Goal: Information Seeking & Learning: Learn about a topic

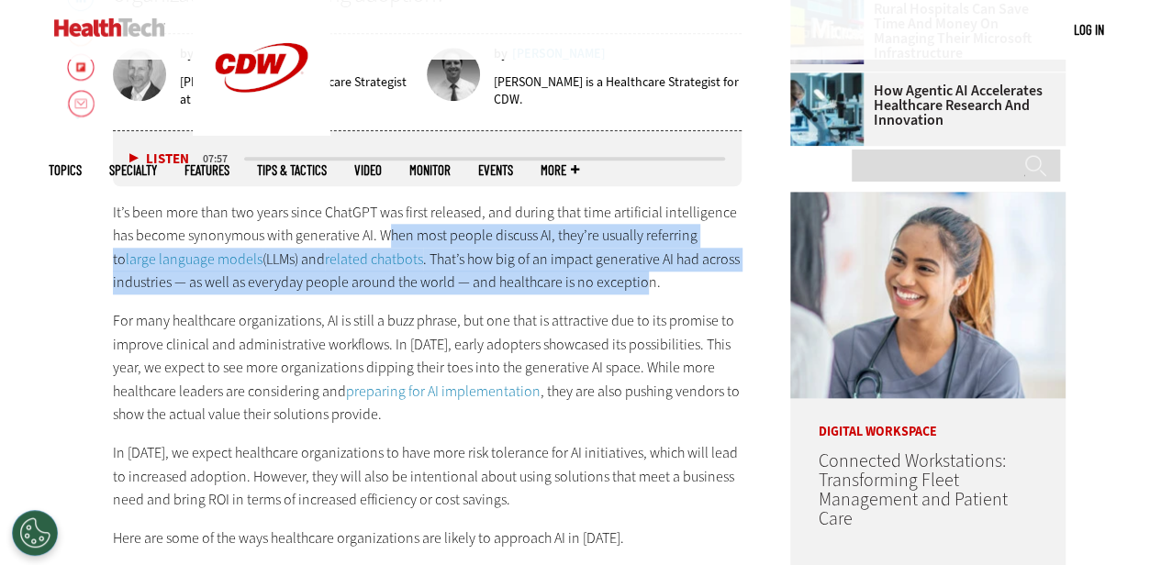
drag, startPoint x: 385, startPoint y: 232, endPoint x: 641, endPoint y: 279, distance: 259.4
click at [641, 279] on p "It’s been more than two years since ChatGPT was first released, and during that…" at bounding box center [428, 248] width 630 height 94
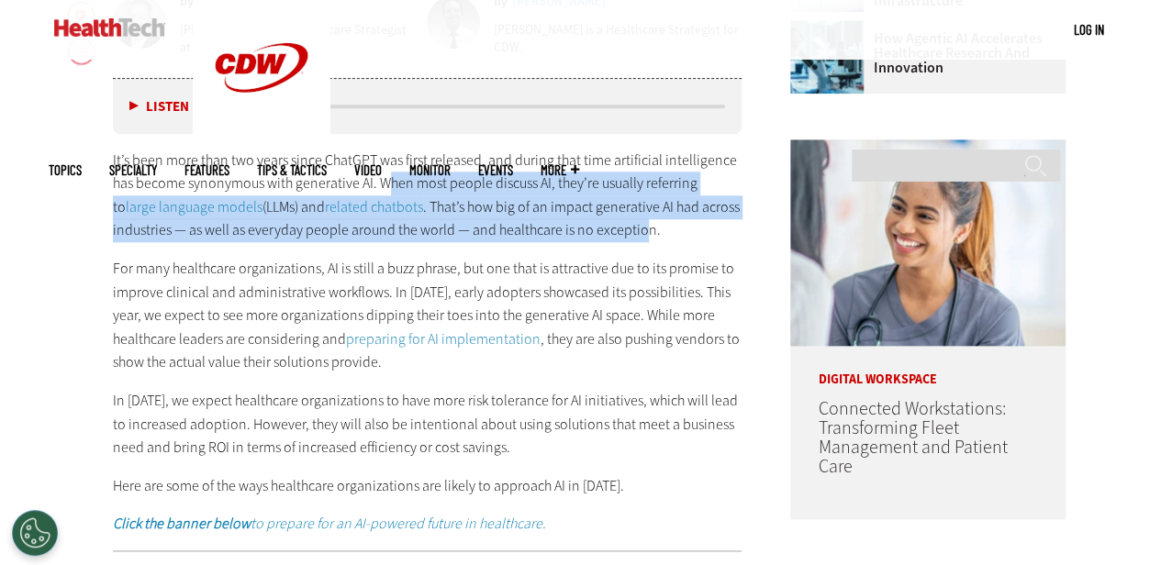
scroll to position [911, 0]
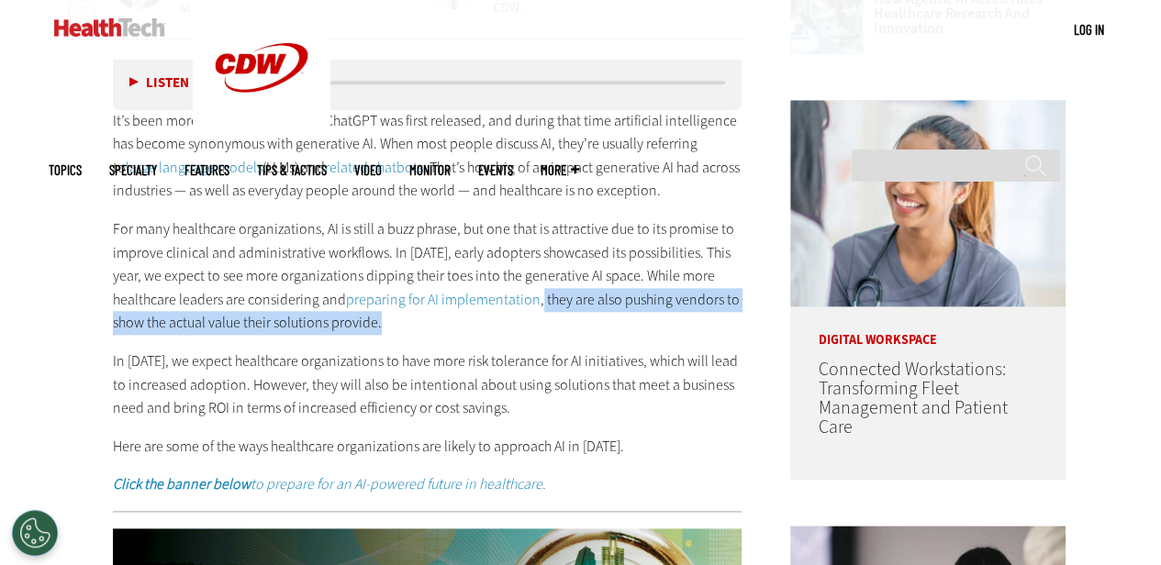
drag, startPoint x: 538, startPoint y: 301, endPoint x: 534, endPoint y: 326, distance: 25.1
click at [534, 326] on p "For many healthcare organizations, AI is still a buzz phrase, but one that is a…" at bounding box center [428, 276] width 630 height 117
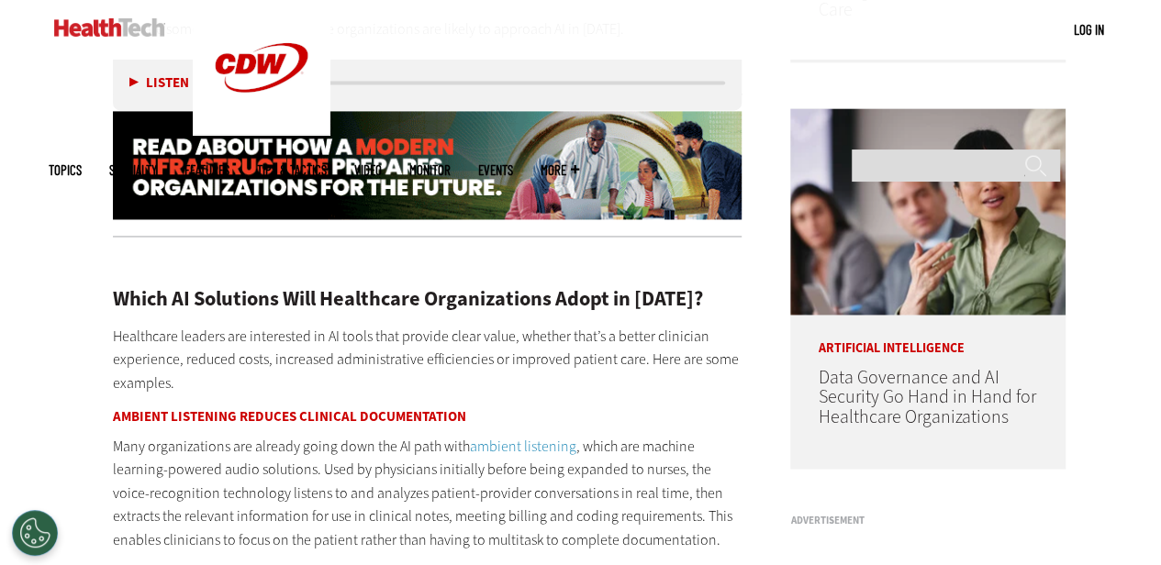
scroll to position [1370, 0]
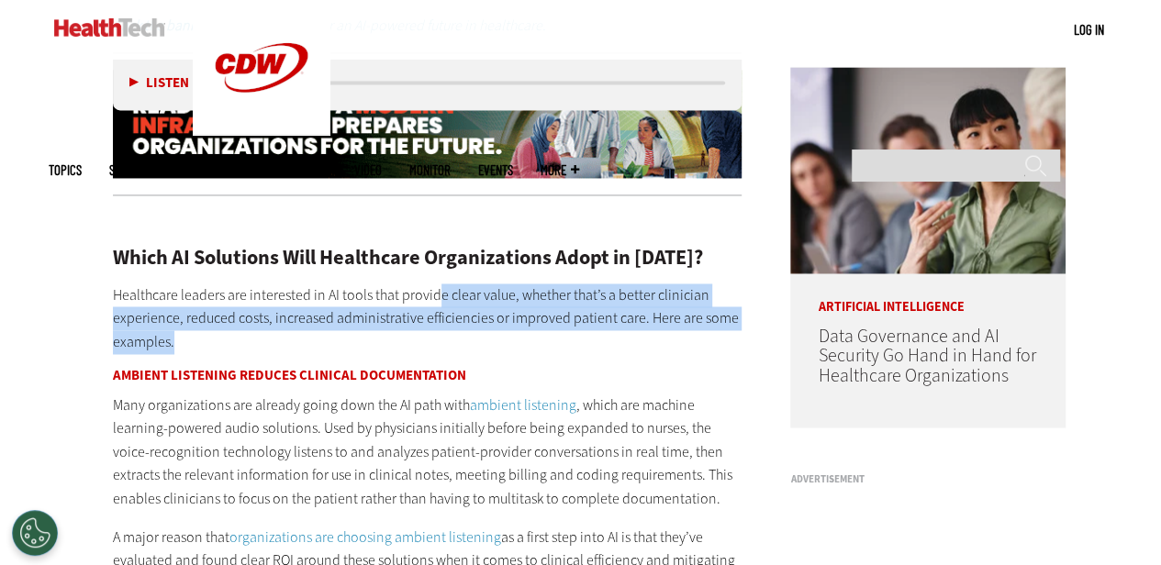
drag, startPoint x: 436, startPoint y: 292, endPoint x: 738, endPoint y: 337, distance: 305.3
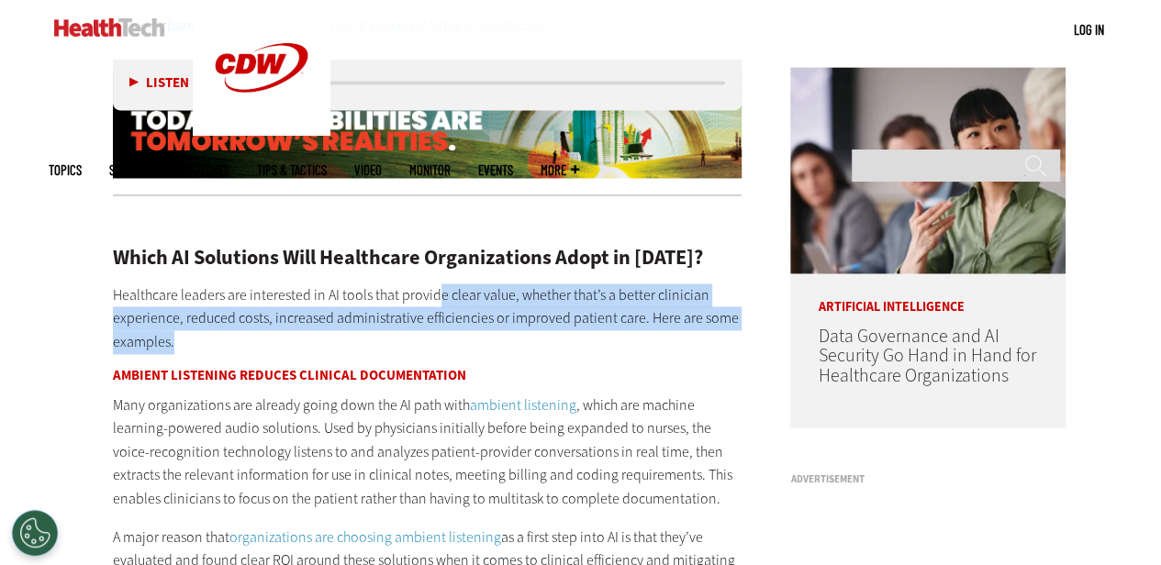
click at [738, 337] on p "Healthcare leaders are interested in AI tools that provide clear value, whether…" at bounding box center [428, 319] width 630 height 71
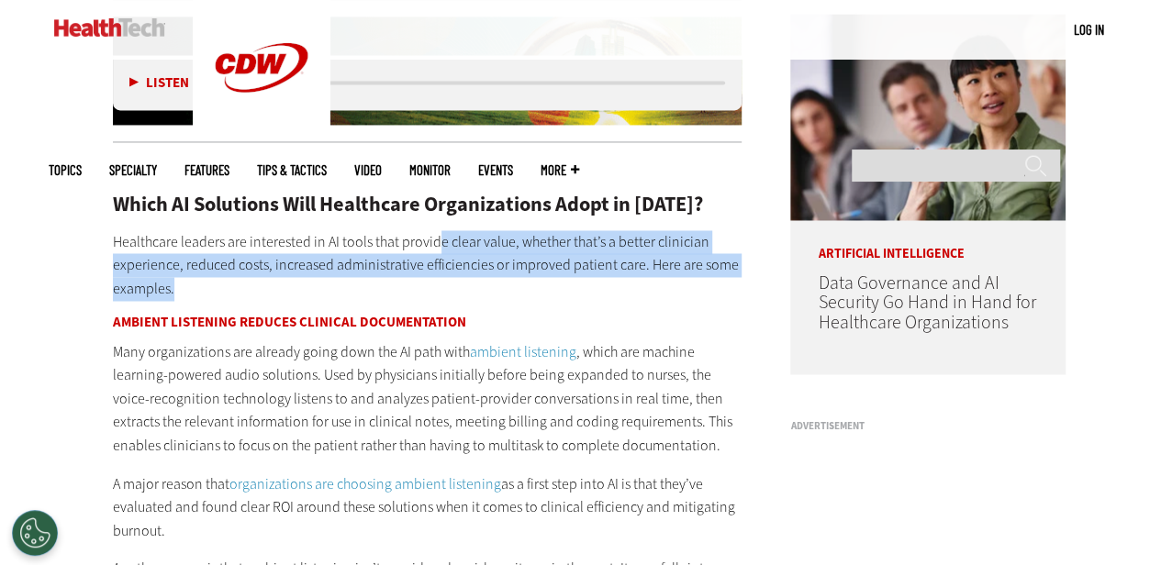
scroll to position [1462, 0]
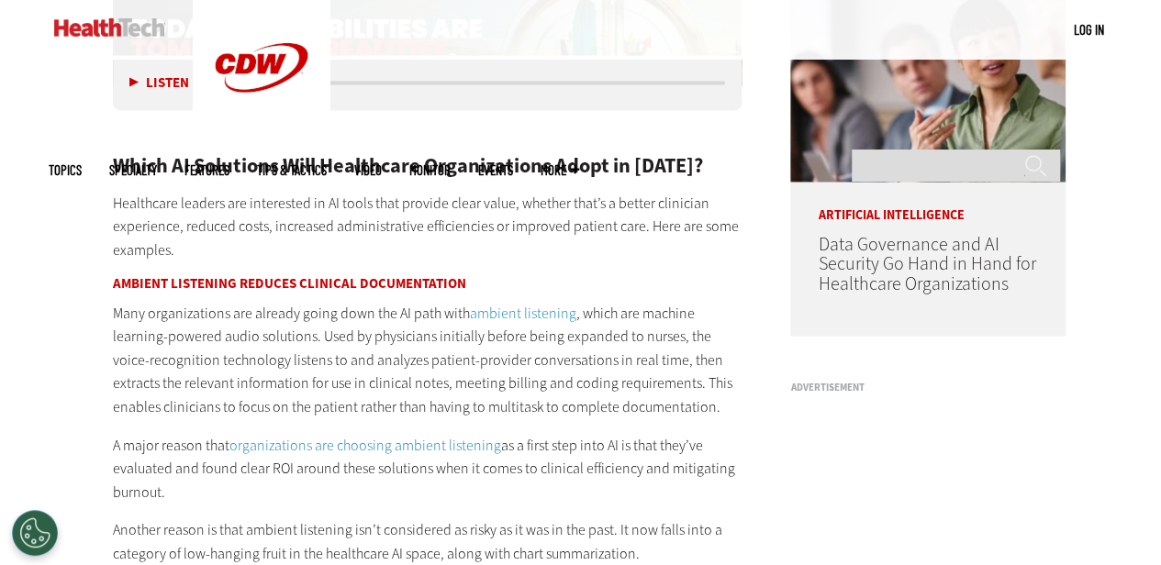
click at [248, 397] on p "Many organizations are already going down the AI path with ambient listening , …" at bounding box center [428, 359] width 630 height 117
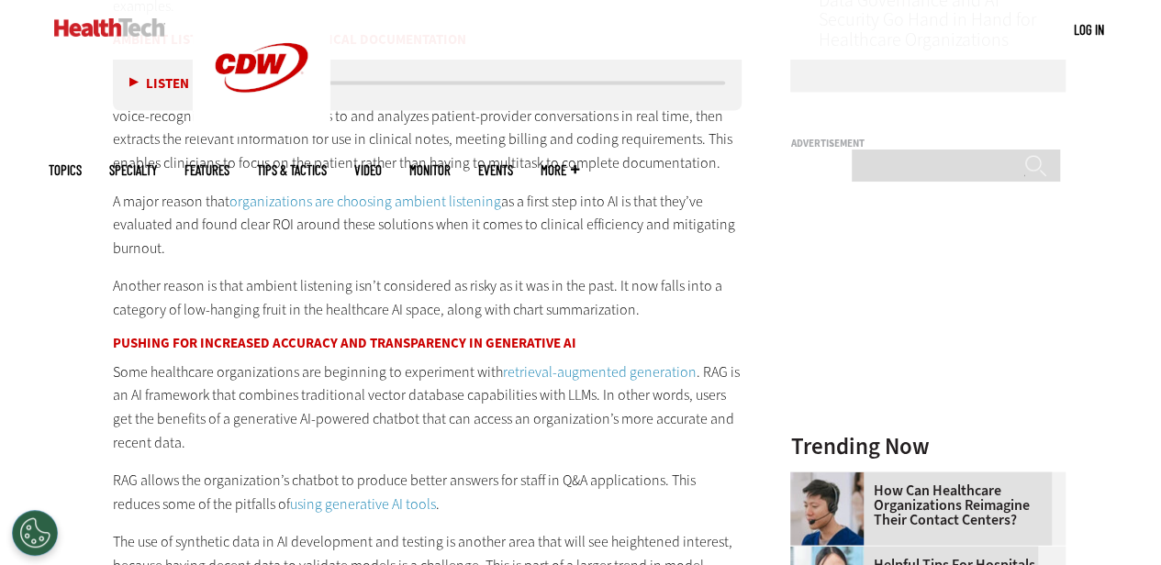
scroll to position [1735, 0]
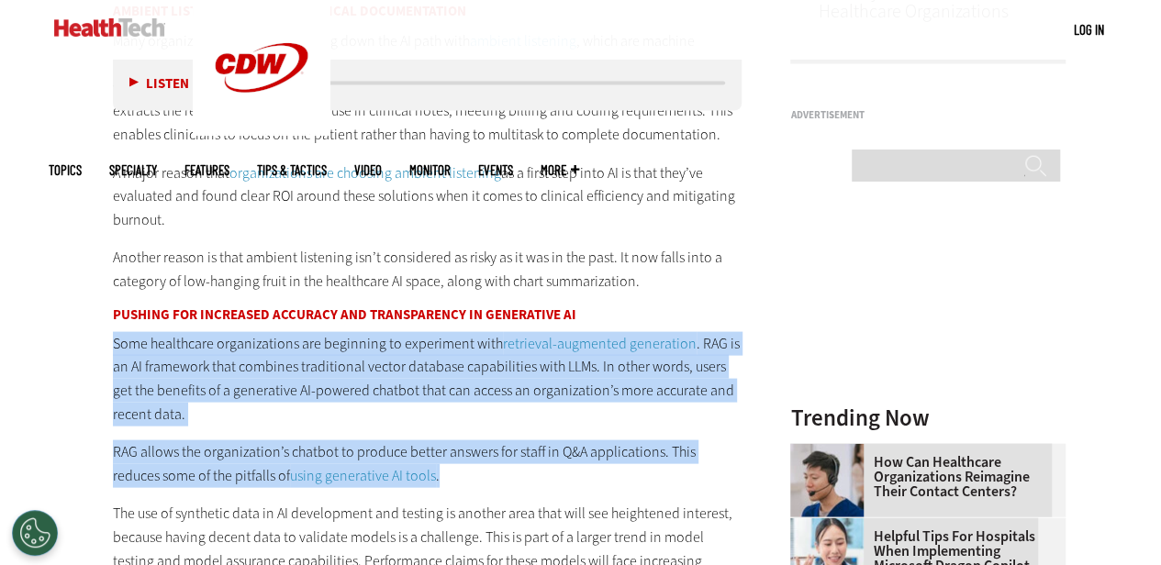
drag, startPoint x: 114, startPoint y: 341, endPoint x: 401, endPoint y: 472, distance: 315.5
click at [401, 472] on p "RAG allows the organization’s chatbot to produce better answers for staff in Q&…" at bounding box center [428, 463] width 630 height 47
drag, startPoint x: 385, startPoint y: 472, endPoint x: 108, endPoint y: 350, distance: 302.9
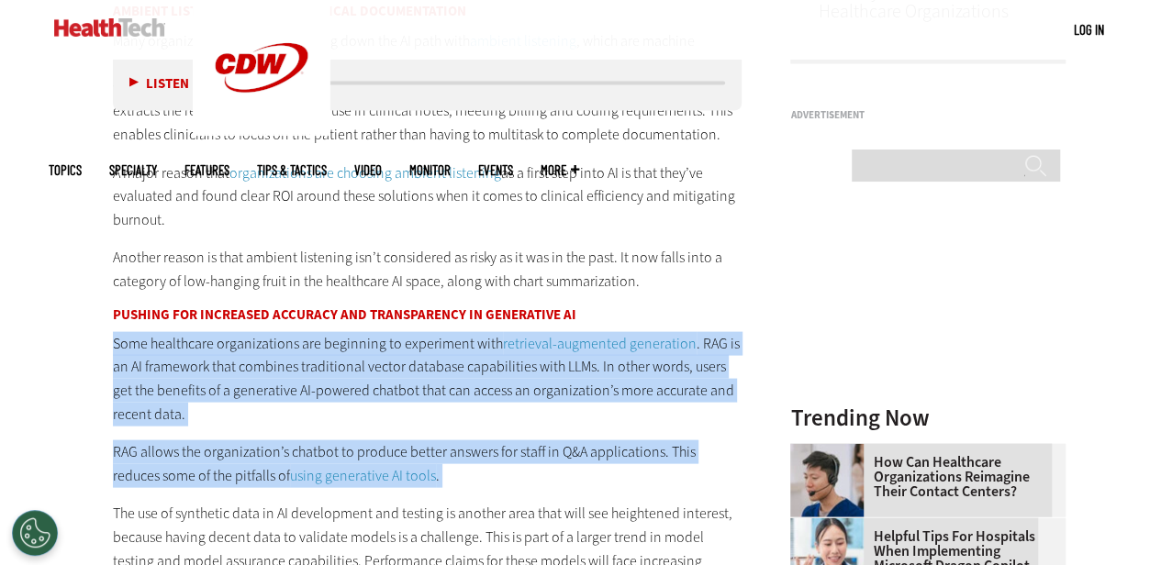
click at [240, 402] on p "Some healthcare organizations are beginning to experiment with retrieval-augmen…" at bounding box center [428, 378] width 630 height 94
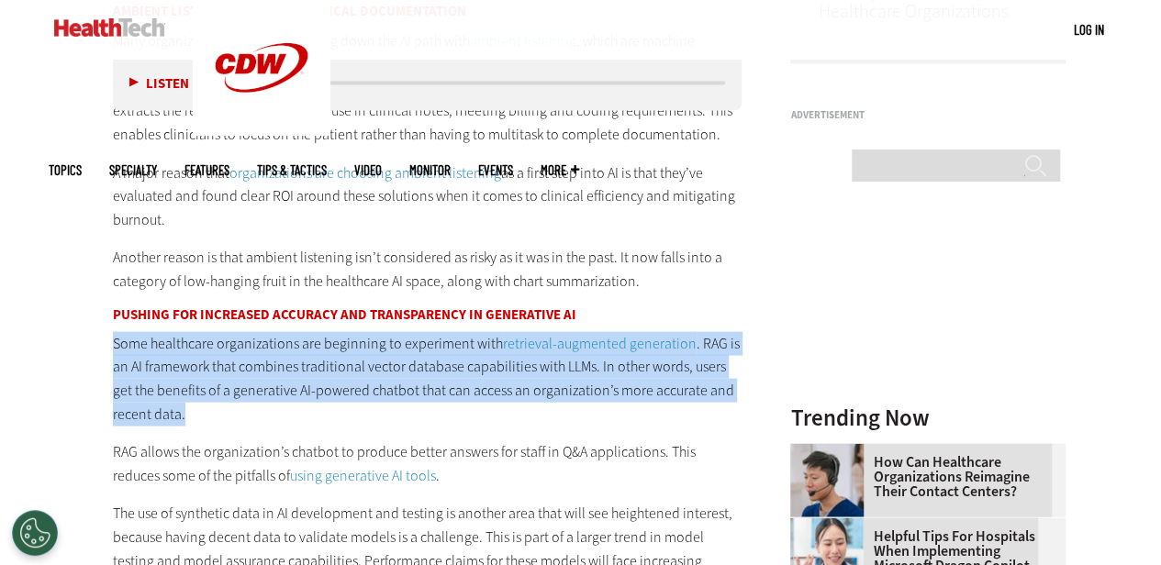
drag, startPoint x: 194, startPoint y: 408, endPoint x: 101, endPoint y: 348, distance: 110.7
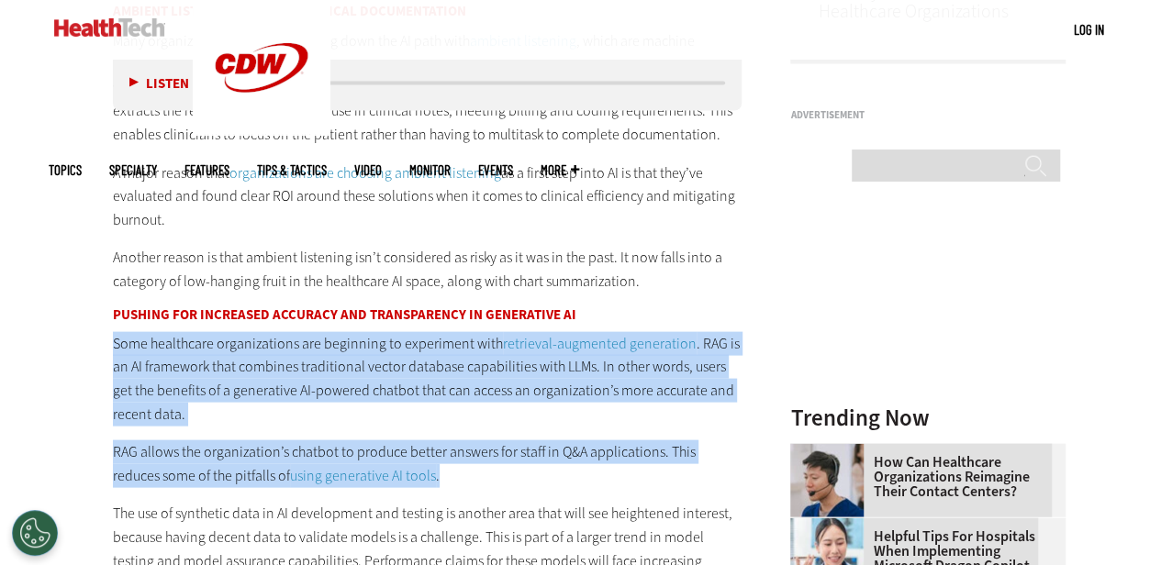
drag, startPoint x: 404, startPoint y: 481, endPoint x: 77, endPoint y: 342, distance: 354.9
click at [270, 417] on p "Some healthcare organizations are beginning to experiment with retrieval-augmen…" at bounding box center [428, 378] width 630 height 94
drag, startPoint x: 115, startPoint y: 341, endPoint x: 201, endPoint y: 465, distance: 151.7
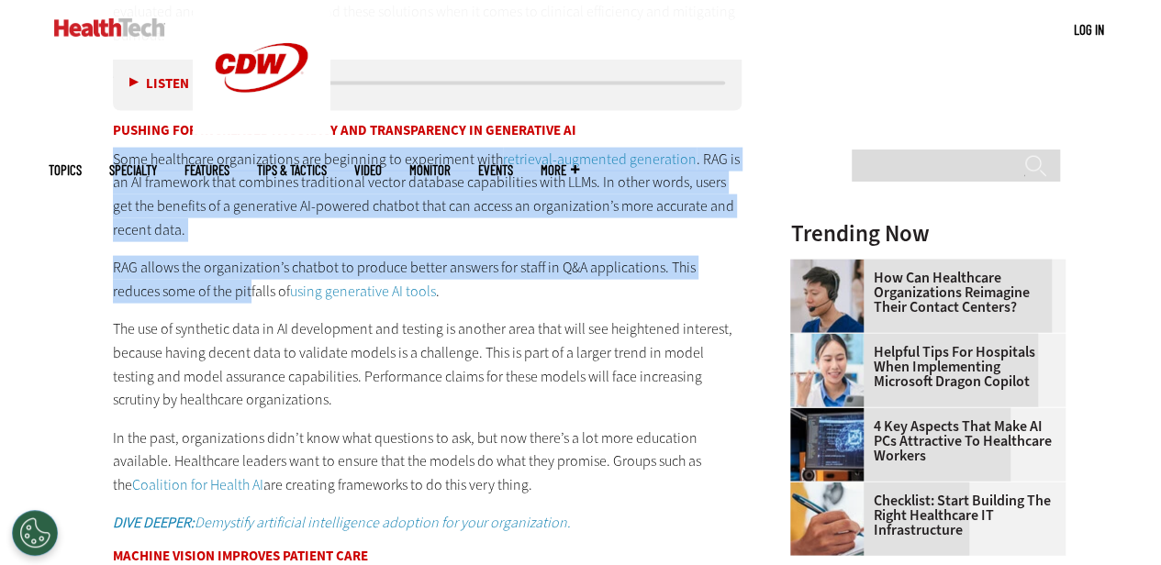
scroll to position [1918, 0]
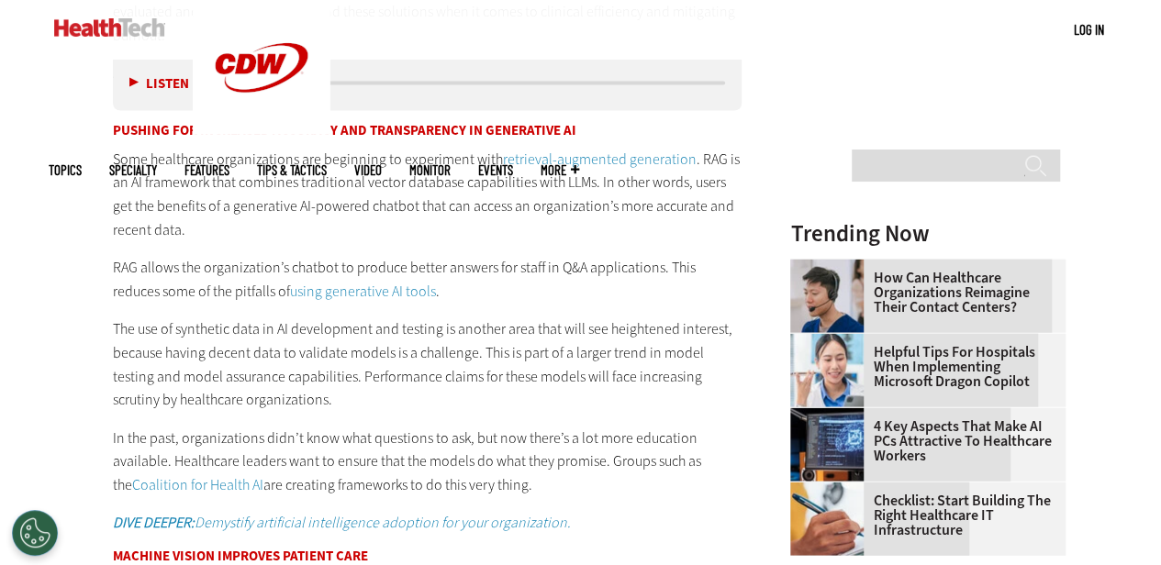
click at [140, 368] on p "The use of synthetic data in AI development and testing is another area that wi…" at bounding box center [428, 365] width 630 height 94
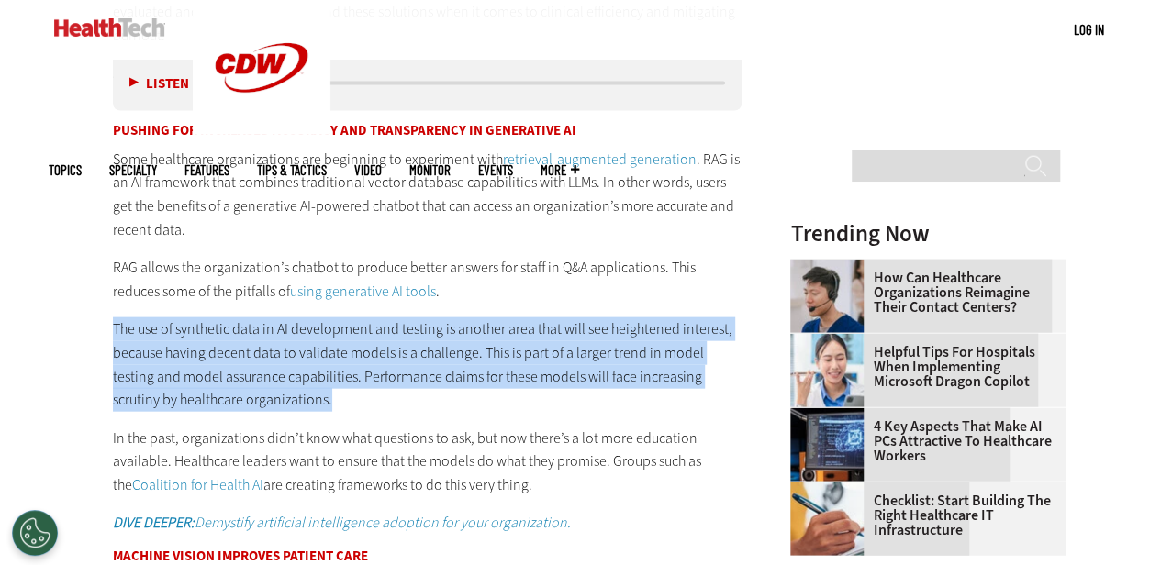
drag, startPoint x: 112, startPoint y: 326, endPoint x: 285, endPoint y: 403, distance: 189.0
click at [285, 403] on p "The use of synthetic data in AI development and testing is another area that wi…" at bounding box center [428, 365] width 630 height 94
drag, startPoint x: 103, startPoint y: 437, endPoint x: 554, endPoint y: 483, distance: 453.9
click at [551, 482] on p "In the past, organizations didn’t know what questions to ask, but now there’s a…" at bounding box center [428, 462] width 630 height 71
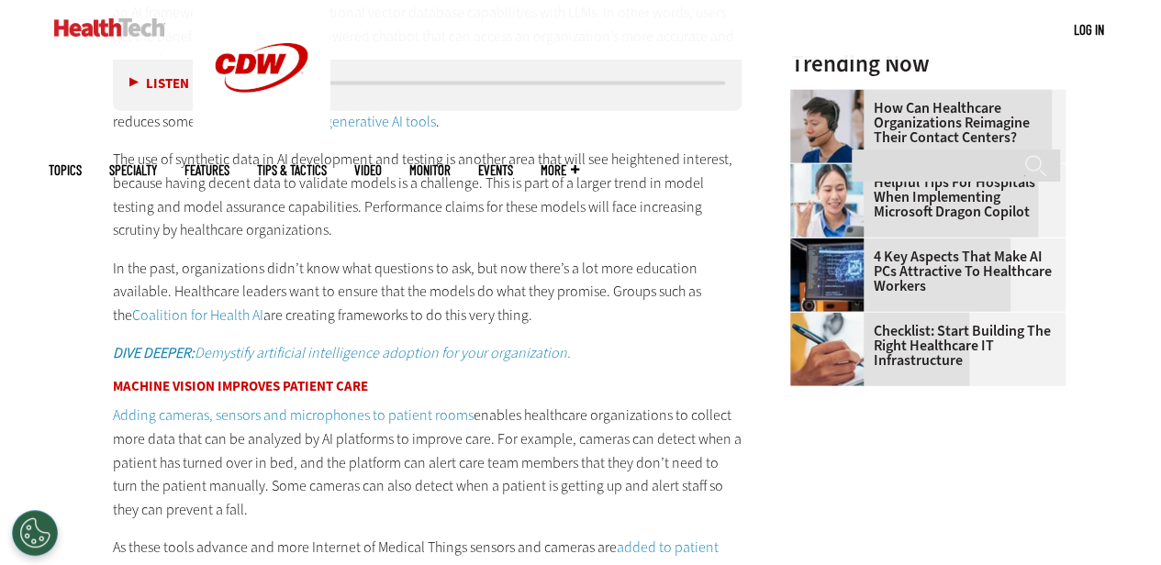
scroll to position [2194, 0]
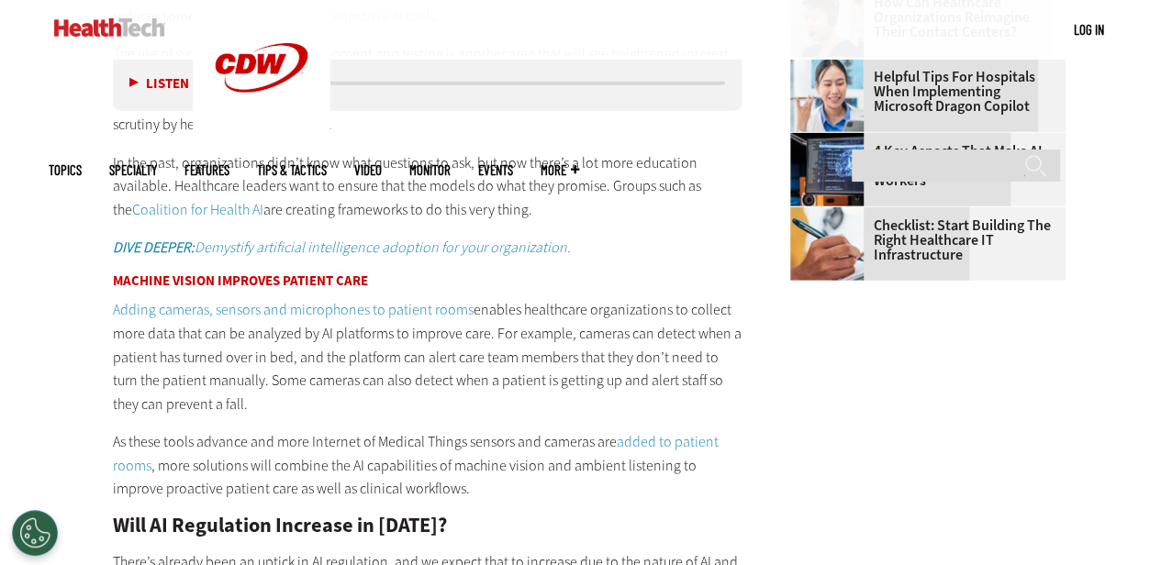
drag, startPoint x: 103, startPoint y: 297, endPoint x: 210, endPoint y: 404, distance: 151.2
click at [210, 404] on article "[DATE] Twitter Facebook LinkedIn Reddit Flipboard Email Artificial Intelligence…" at bounding box center [409, 458] width 666 height 4029
click at [209, 405] on p "Adding cameras, sensors and microphones to patient rooms enables healthcare org…" at bounding box center [428, 356] width 630 height 117
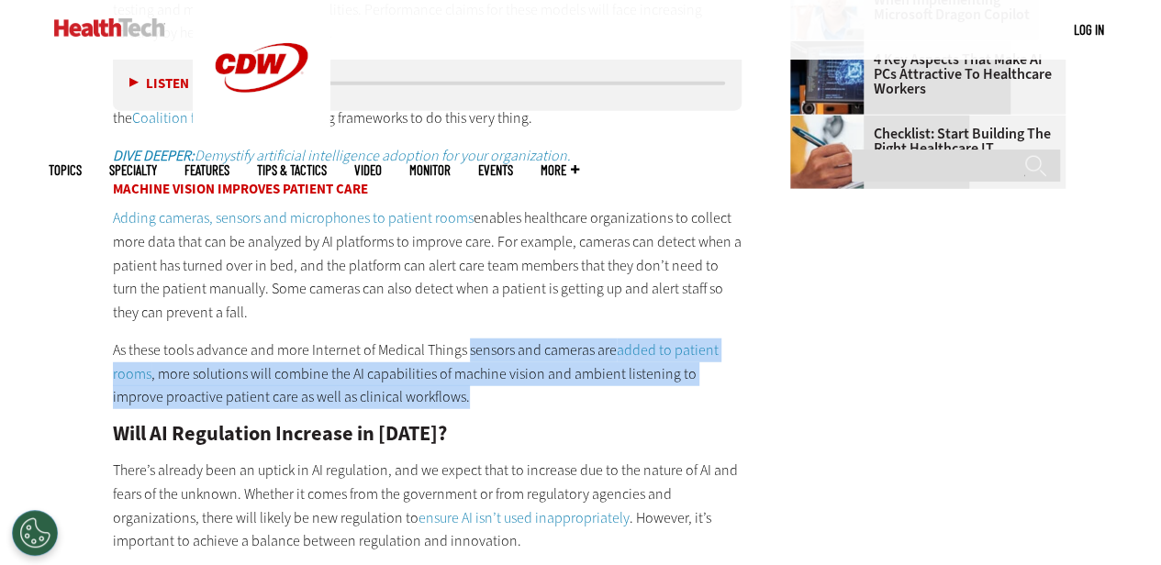
drag, startPoint x: 468, startPoint y: 346, endPoint x: 470, endPoint y: 391, distance: 45.0
click at [470, 391] on p "As these tools advance and more Internet of Medical Things sensors and cameras …" at bounding box center [428, 374] width 630 height 71
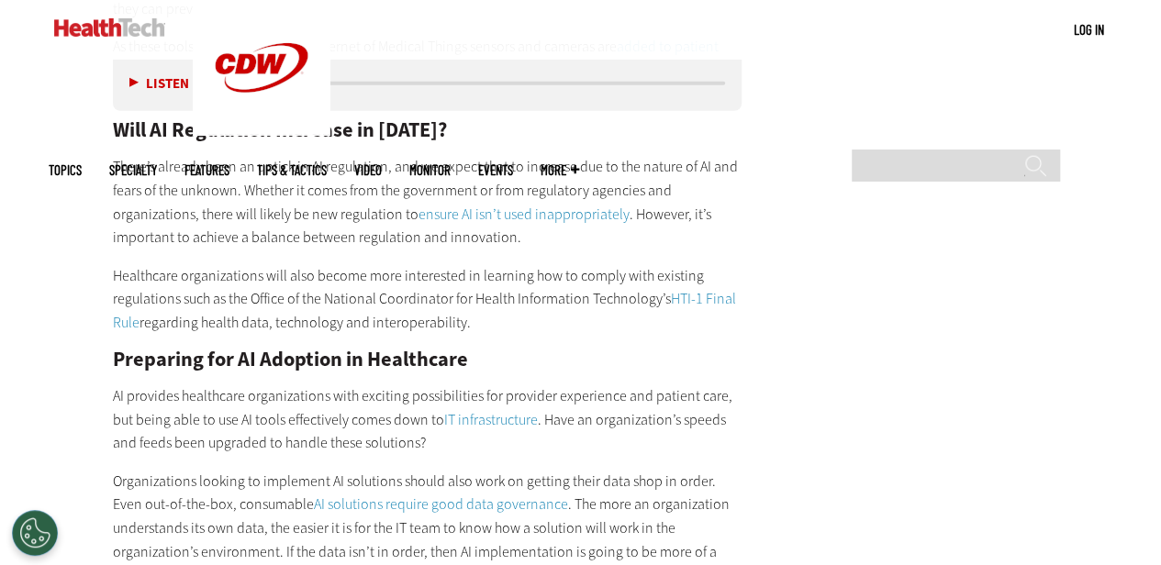
scroll to position [2561, 0]
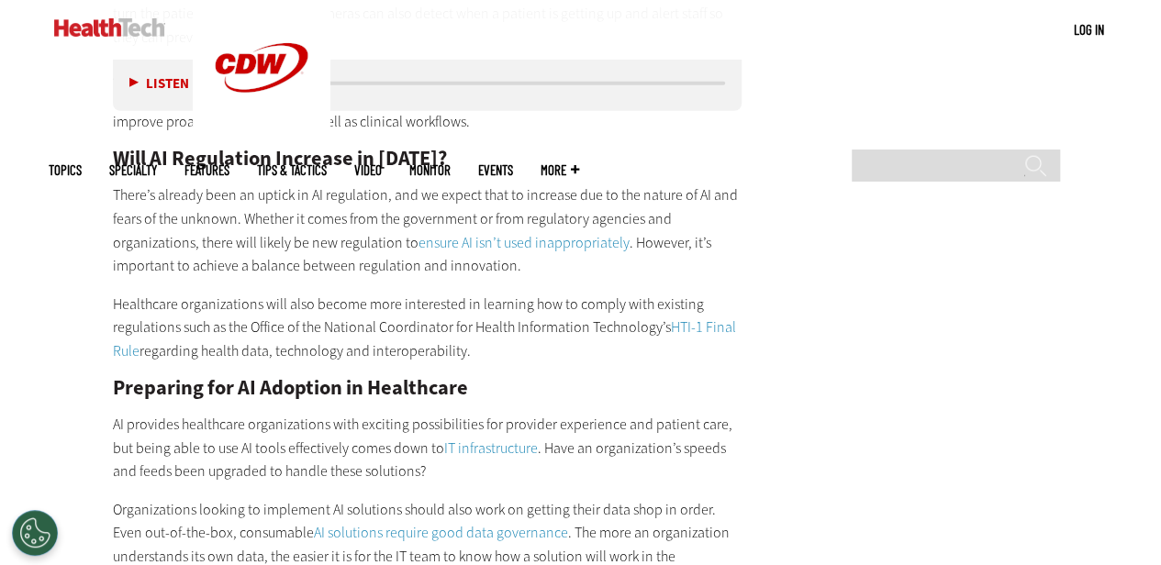
drag, startPoint x: 106, startPoint y: 298, endPoint x: 468, endPoint y: 350, distance: 366.2
click at [468, 350] on article "[DATE] Twitter Facebook LinkedIn Reddit Flipboard Email Artificial Intelligence…" at bounding box center [409, 91] width 666 height 4029
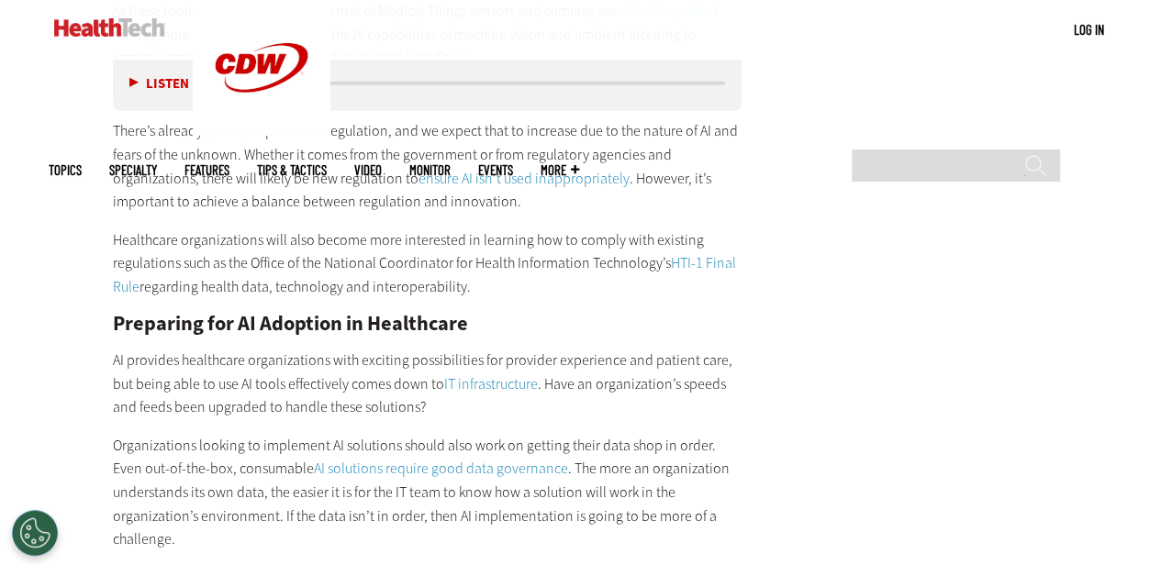
scroll to position [2653, 0]
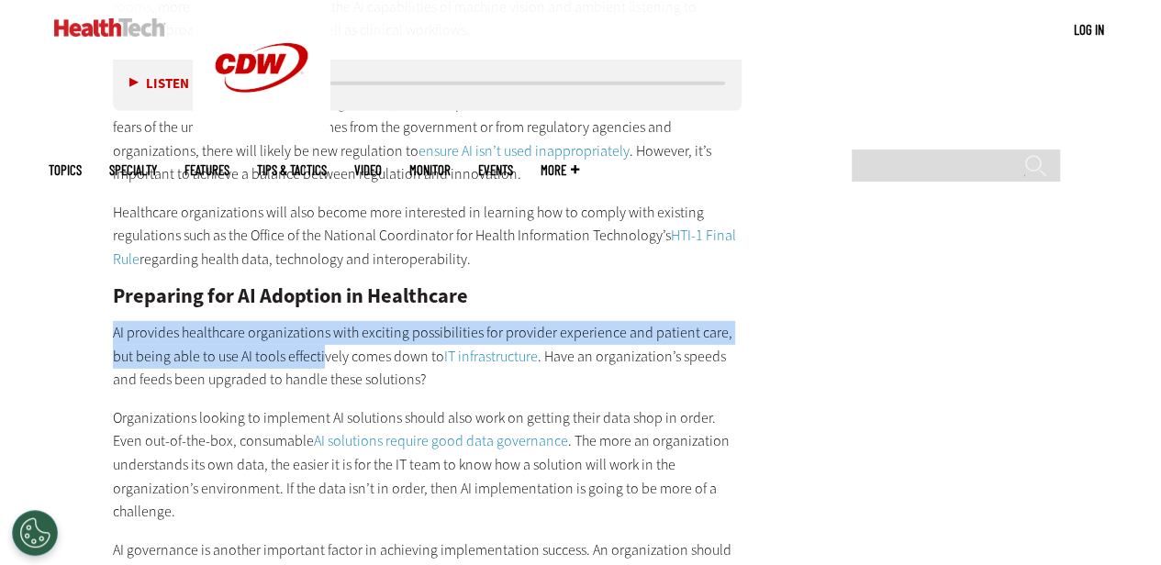
drag, startPoint x: 106, startPoint y: 330, endPoint x: 325, endPoint y: 365, distance: 222.3
click at [325, 365] on article "[DATE] Twitter Facebook LinkedIn Reddit Flipboard Email Artificial Intelligence…" at bounding box center [409, -1] width 666 height 4029
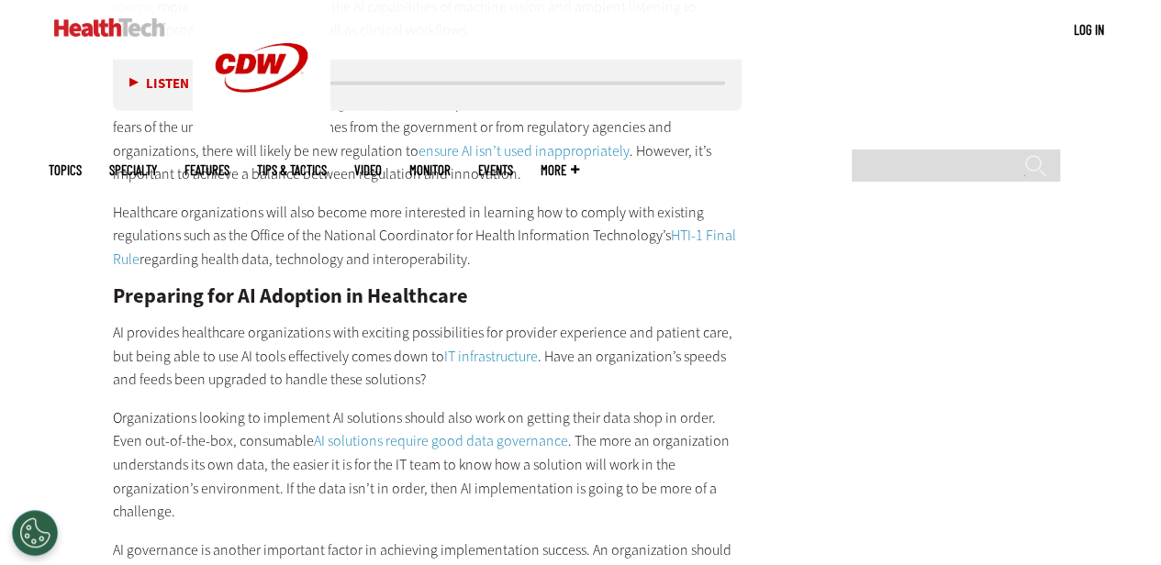
click at [461, 372] on p "AI provides healthcare organizations with exciting possibilities for provider e…" at bounding box center [428, 356] width 630 height 71
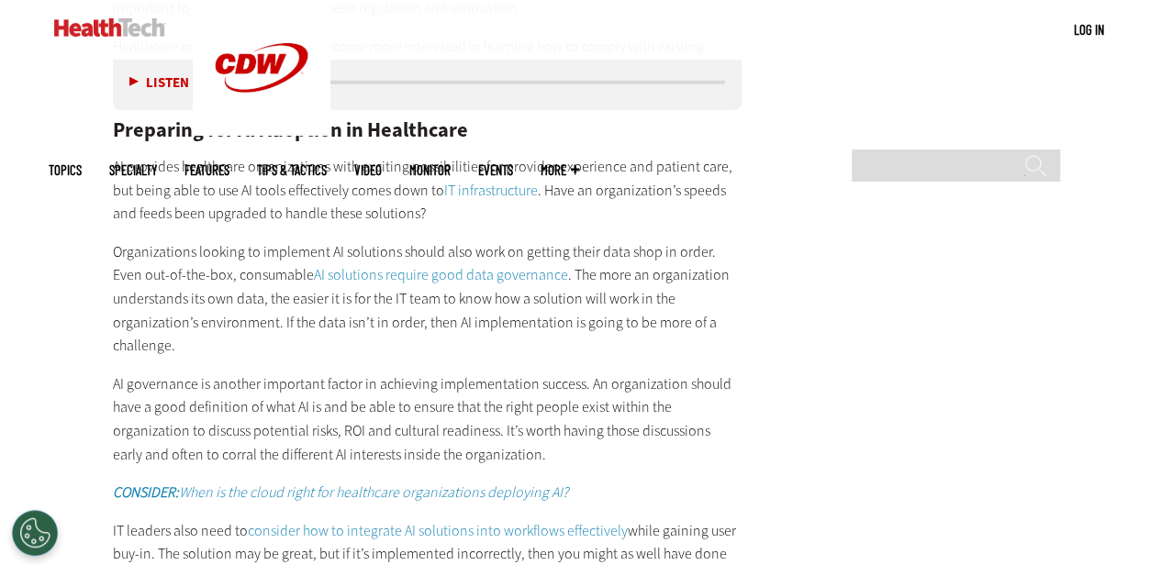
scroll to position [2836, 0]
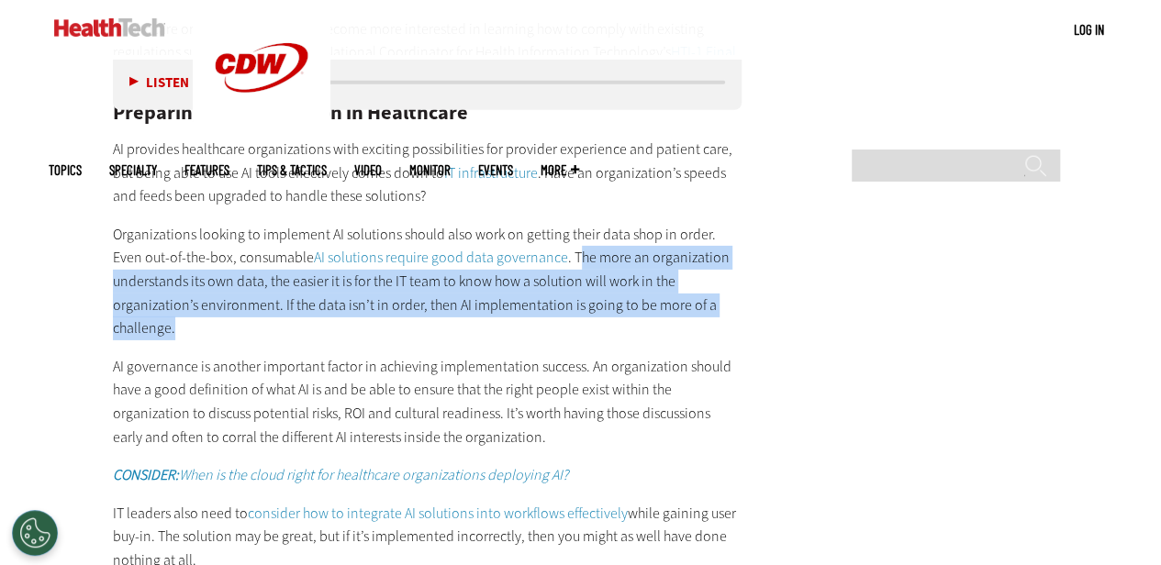
drag, startPoint x: 541, startPoint y: 254, endPoint x: 535, endPoint y: 315, distance: 60.8
click at [535, 315] on p "Organizations looking to implement AI solutions should also work on getting the…" at bounding box center [428, 281] width 630 height 117
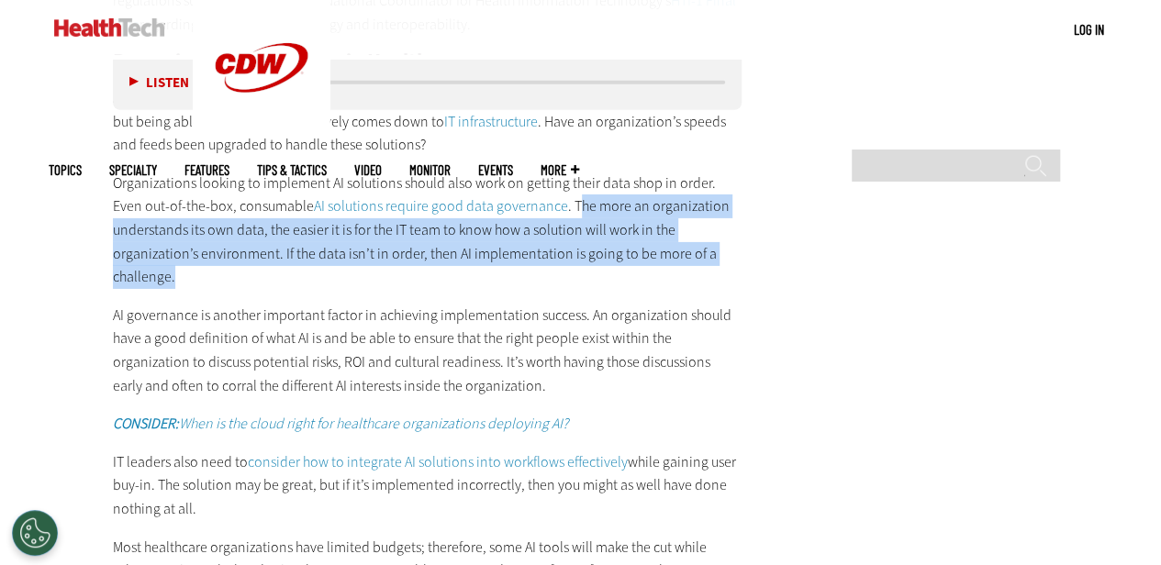
scroll to position [2928, 0]
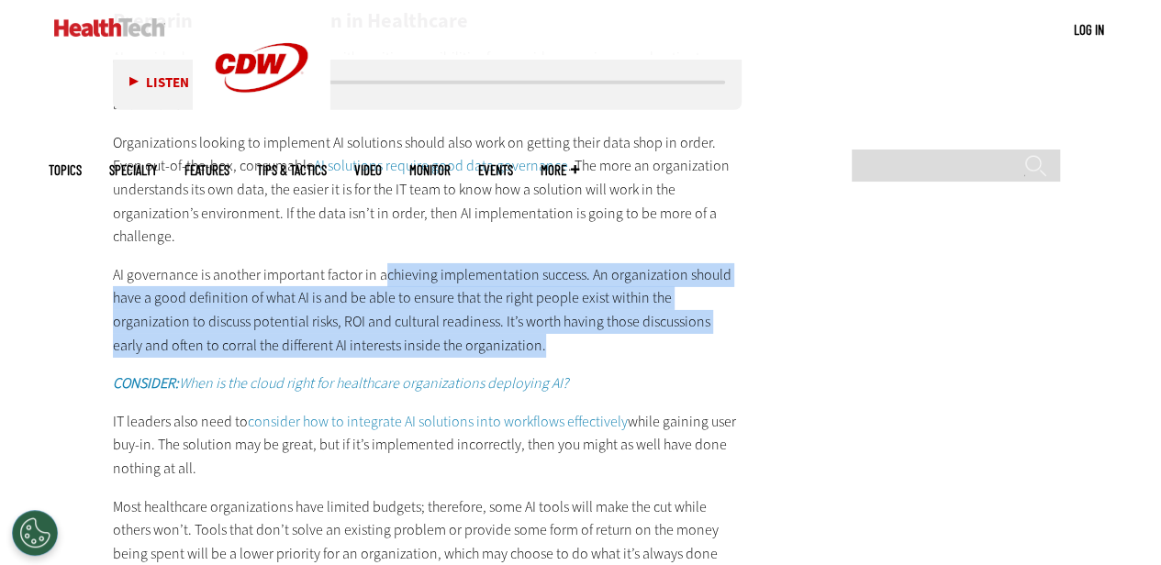
drag, startPoint x: 379, startPoint y: 273, endPoint x: 531, endPoint y: 340, distance: 165.6
click at [531, 340] on p "AI governance is another important factor in achieving implementation success. …" at bounding box center [428, 310] width 630 height 94
click at [530, 337] on p "AI governance is another important factor in achieving implementation success. …" at bounding box center [428, 310] width 630 height 94
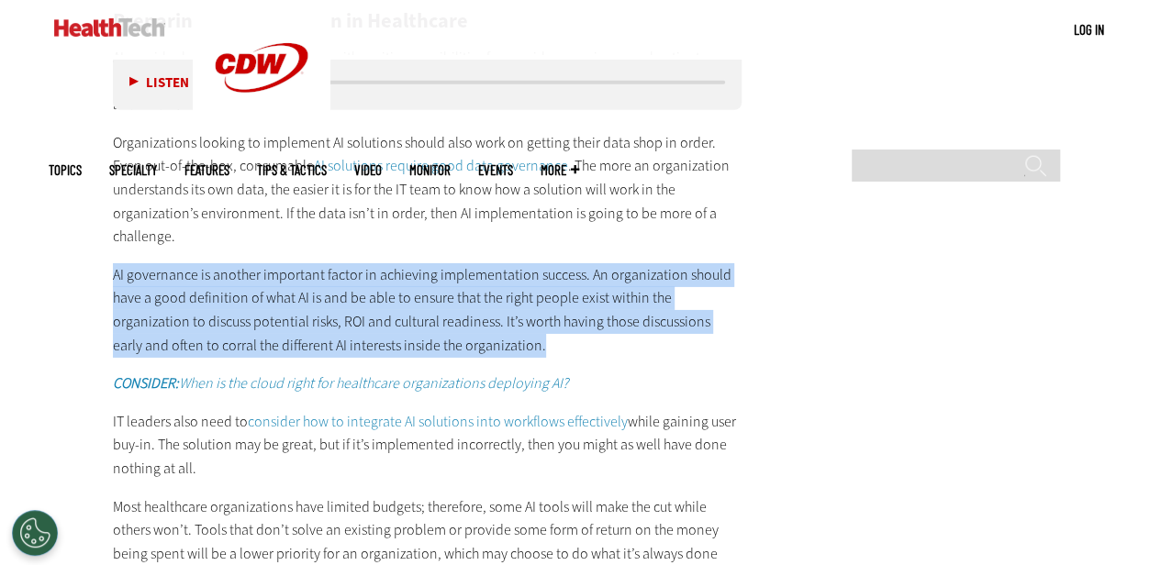
drag, startPoint x: 523, startPoint y: 337, endPoint x: 91, endPoint y: 274, distance: 436.8
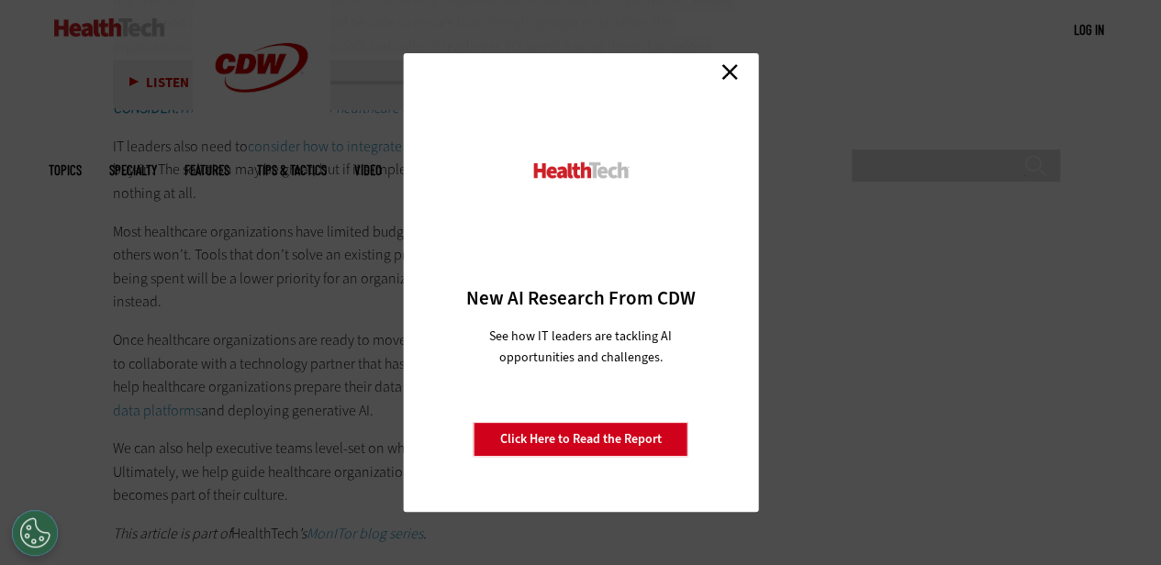
scroll to position [3203, 0]
click at [725, 74] on link "Close" at bounding box center [730, 72] width 28 height 28
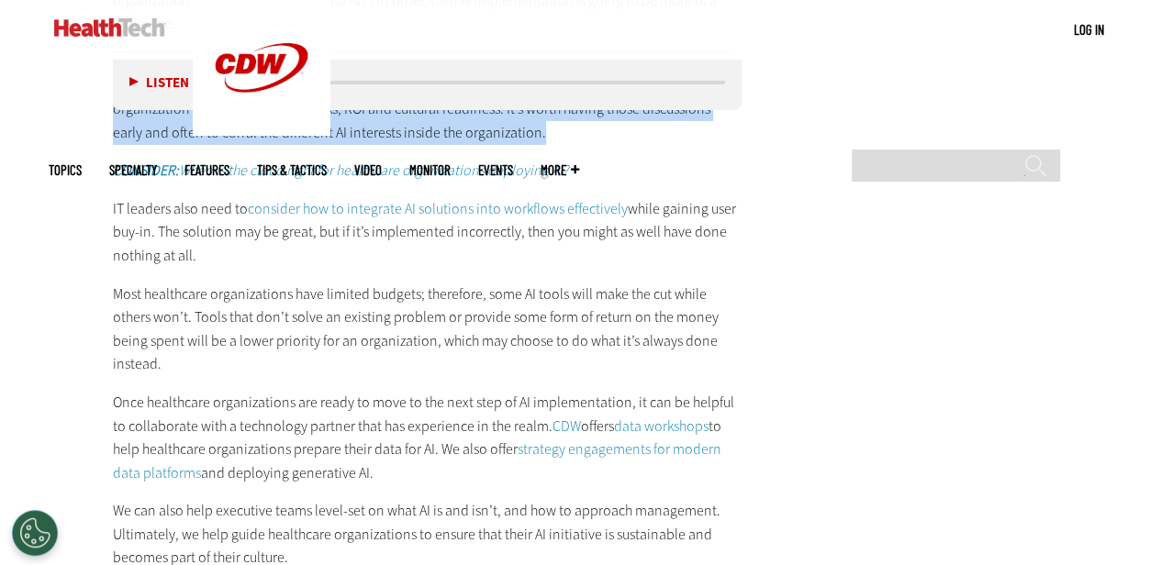
scroll to position [3111, 0]
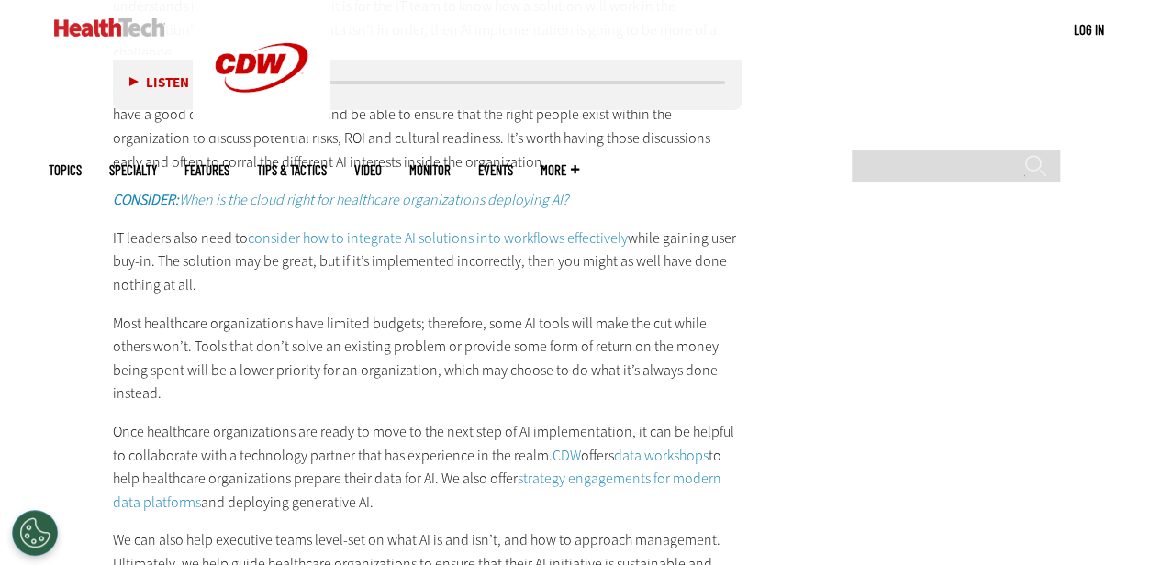
click at [125, 227] on p "IT leaders also need to consider how to integrate AI solutions into workflows e…" at bounding box center [428, 262] width 630 height 71
drag, startPoint x: 111, startPoint y: 235, endPoint x: 204, endPoint y: 280, distance: 103.0
click at [206, 283] on p "IT leaders also need to consider how to integrate AI solutions into workflows e…" at bounding box center [428, 262] width 630 height 71
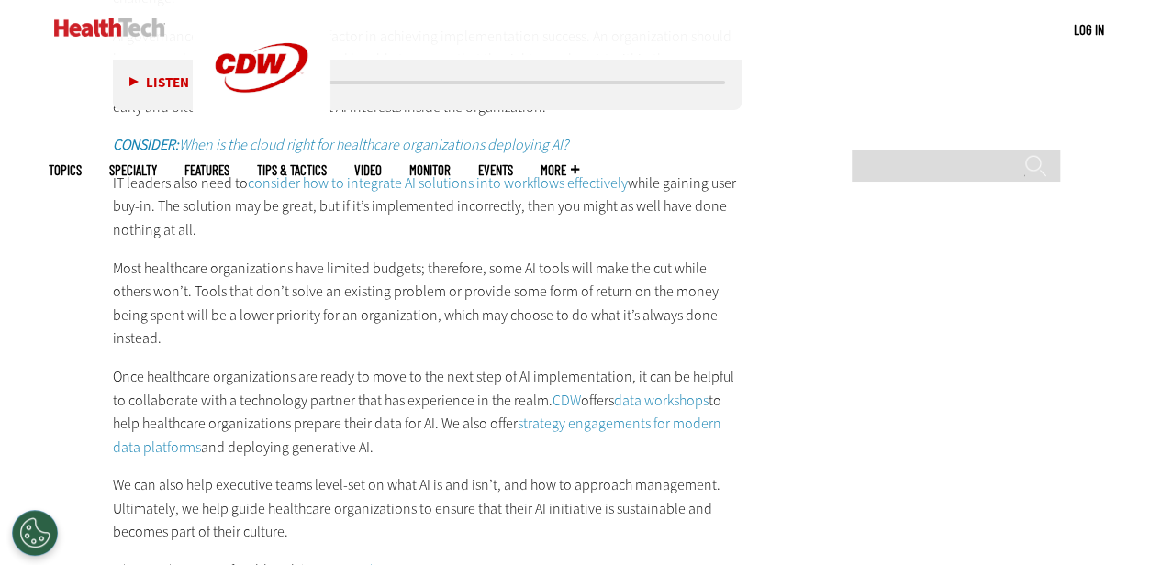
scroll to position [3203, 0]
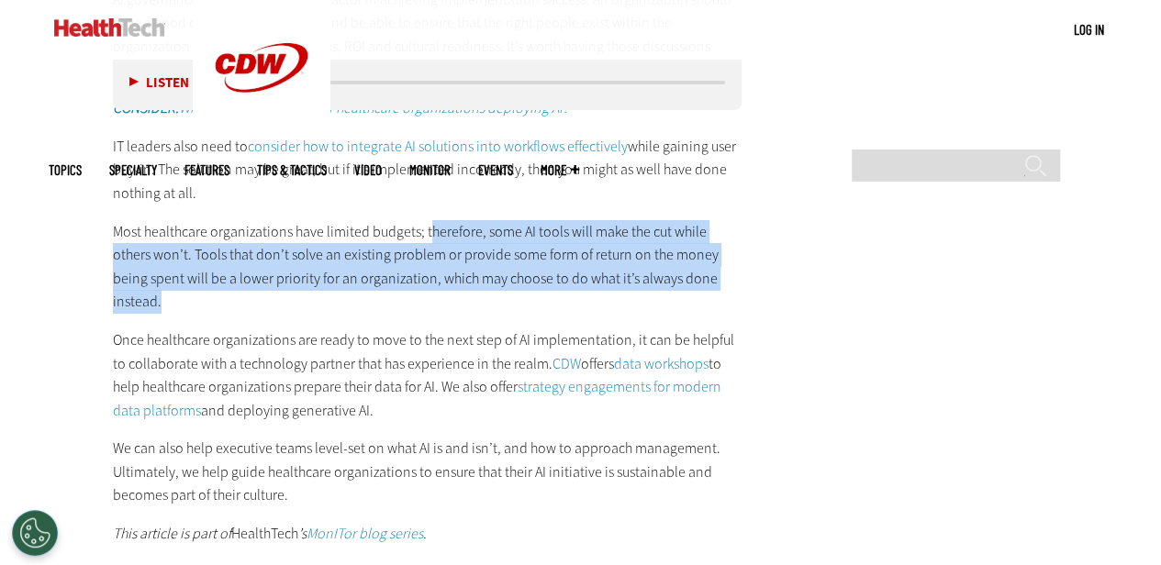
drag, startPoint x: 425, startPoint y: 236, endPoint x: 716, endPoint y: 269, distance: 292.8
click at [716, 269] on p "Most healthcare organizations have limited budgets; therefore, some AI tools wi…" at bounding box center [428, 267] width 630 height 94
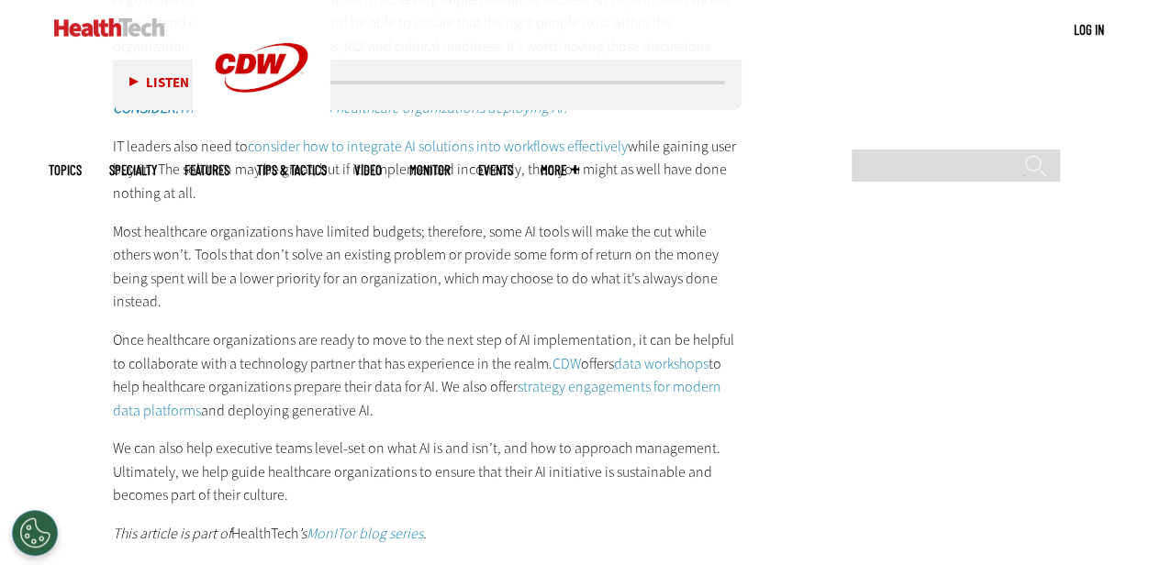
click at [243, 329] on p "Once healthcare organizations are ready to move to the next step of AI implemen…" at bounding box center [428, 376] width 630 height 94
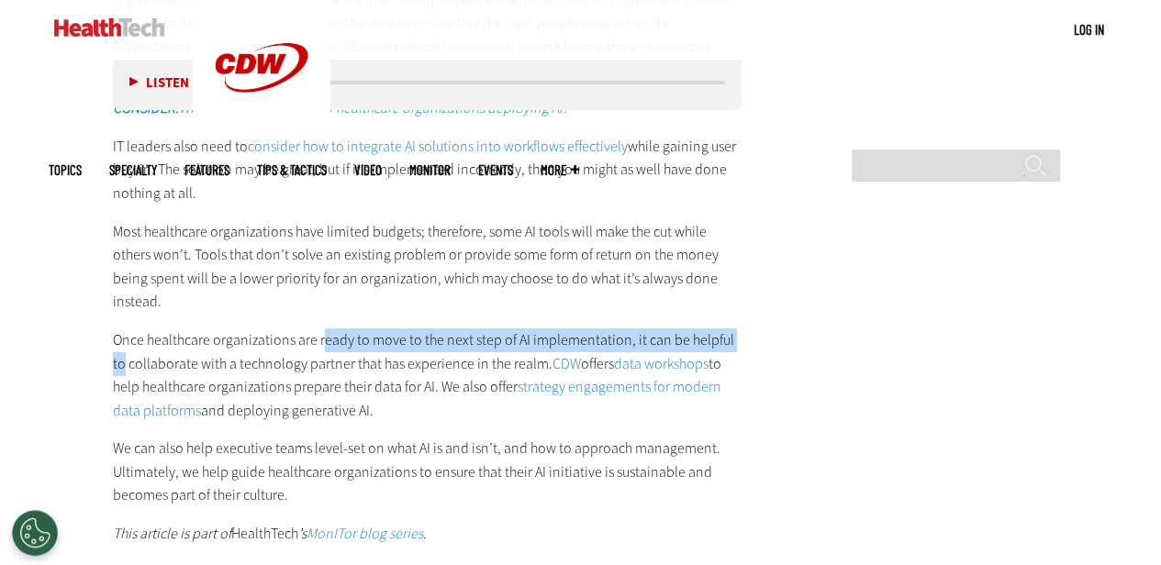
drag, startPoint x: 321, startPoint y: 312, endPoint x: 744, endPoint y: 309, distance: 423.1
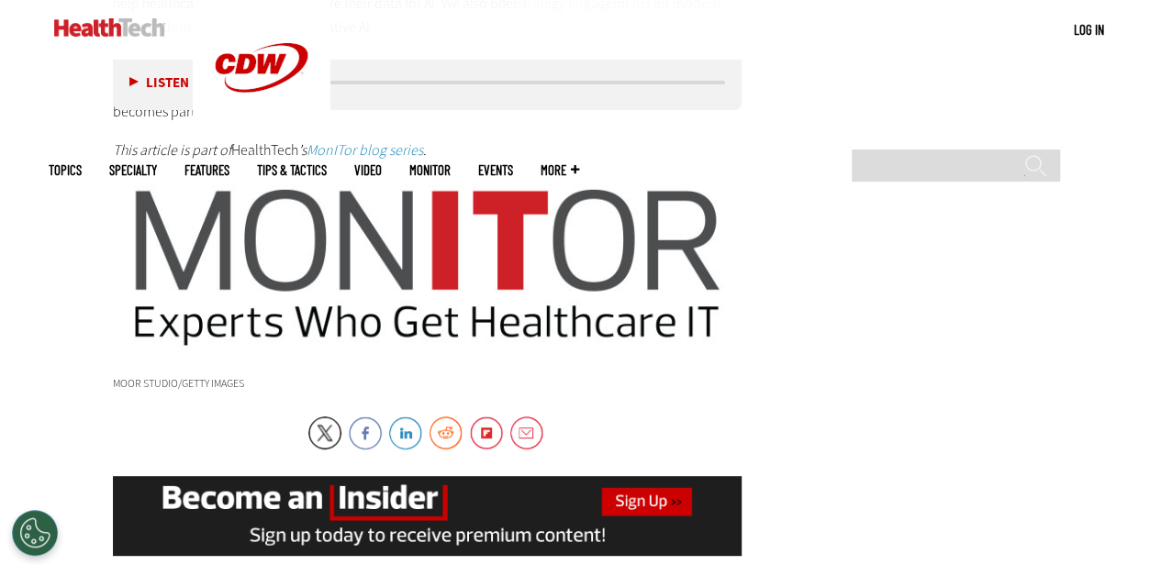
scroll to position [3846, 0]
